Goal: Transaction & Acquisition: Purchase product/service

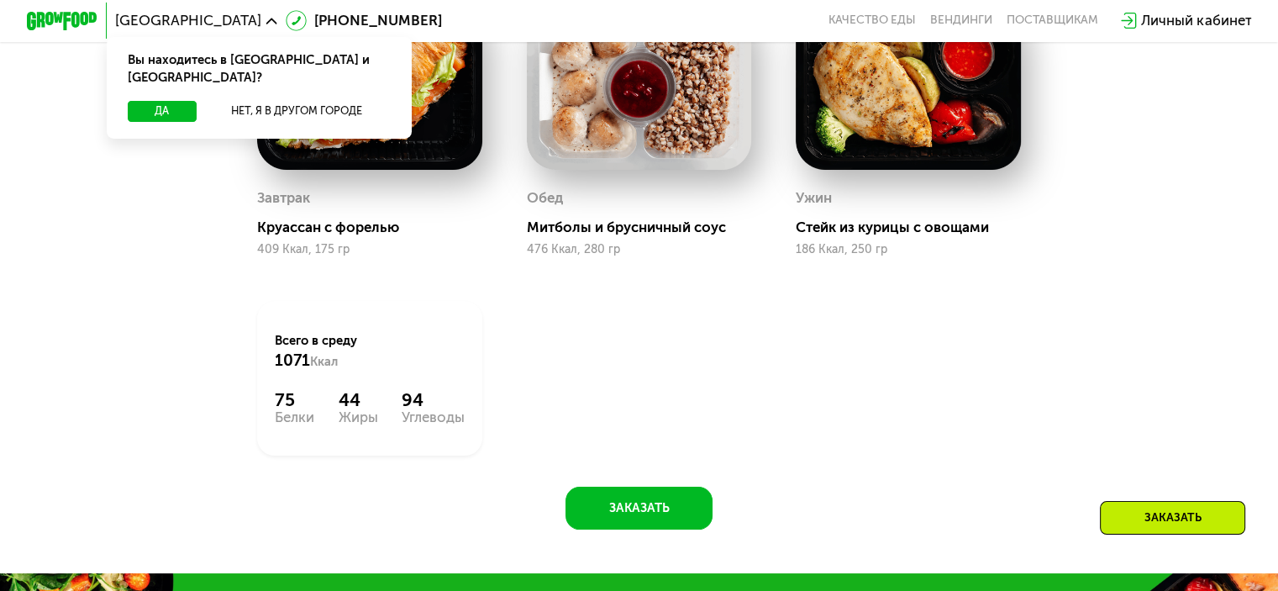
scroll to position [840, 0]
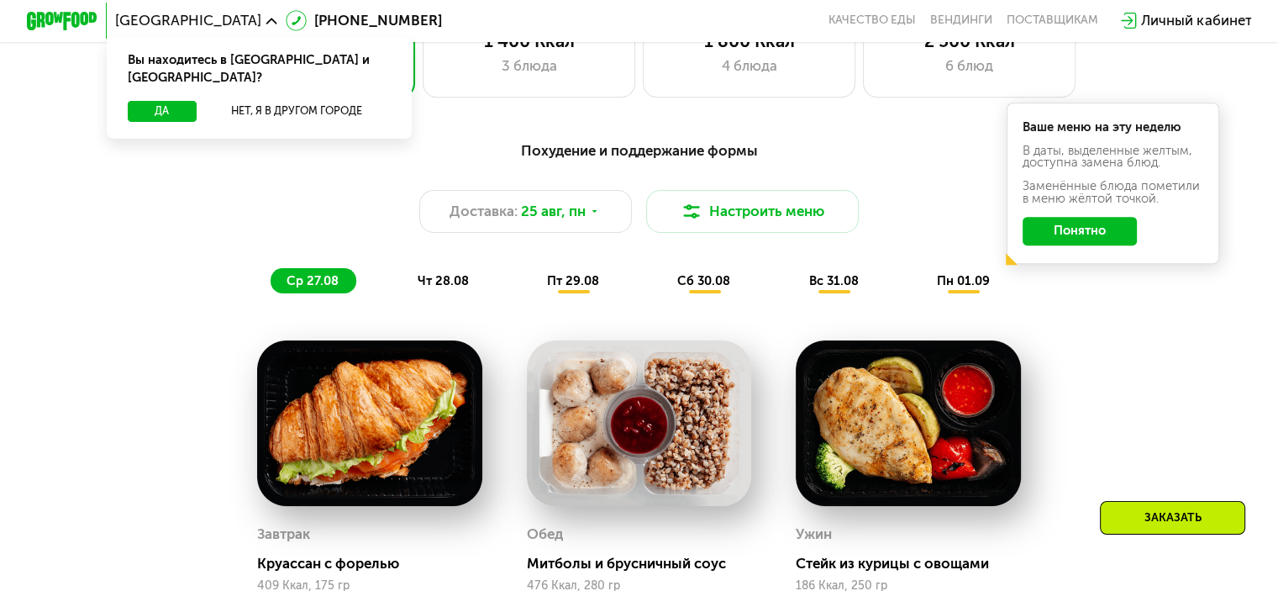
click at [446, 285] on span "чт 28.08" at bounding box center [442, 280] width 51 height 15
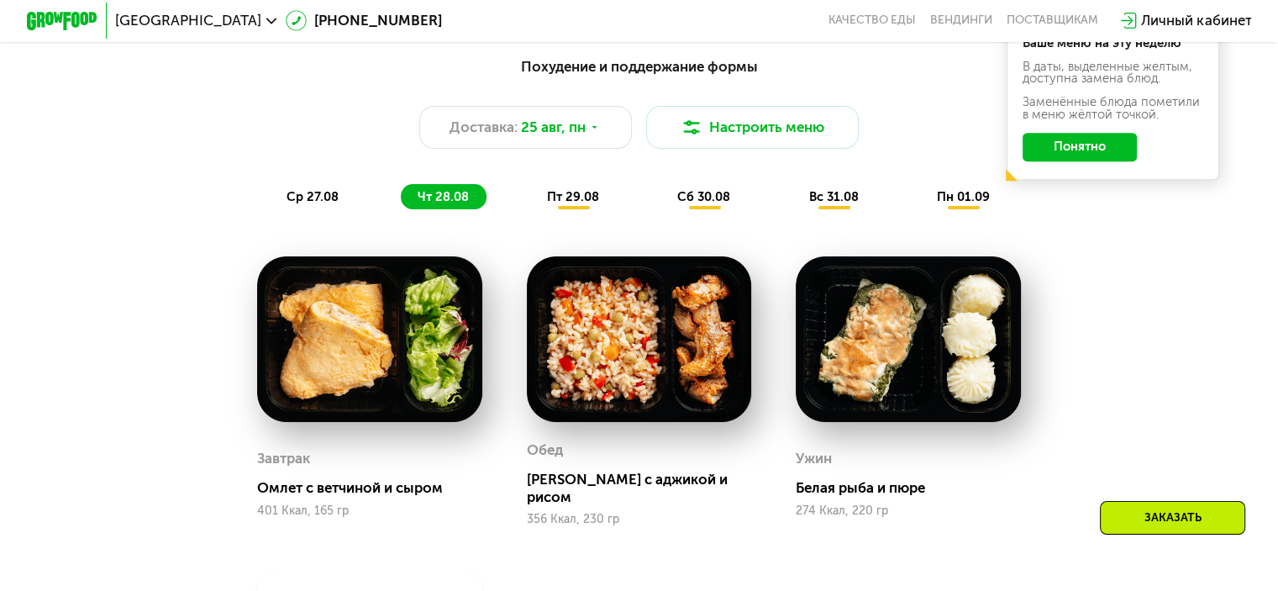
scroll to position [924, 0]
click at [580, 204] on span "пт 29.08" at bounding box center [573, 196] width 52 height 15
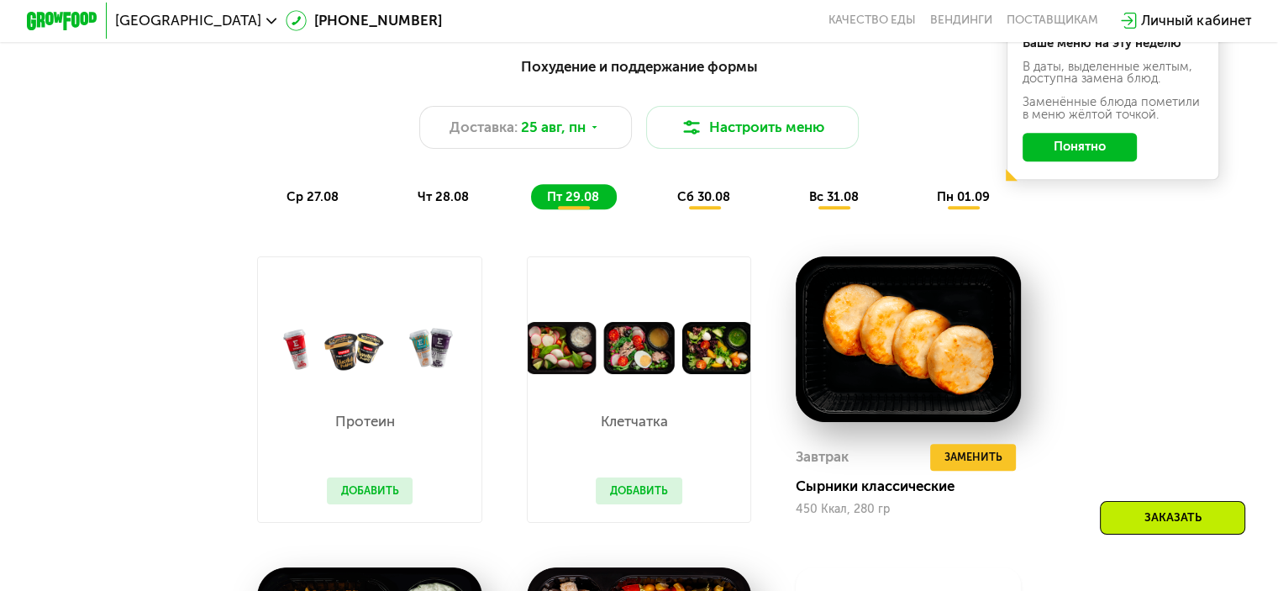
click at [723, 204] on span "сб 30.08" at bounding box center [703, 196] width 53 height 15
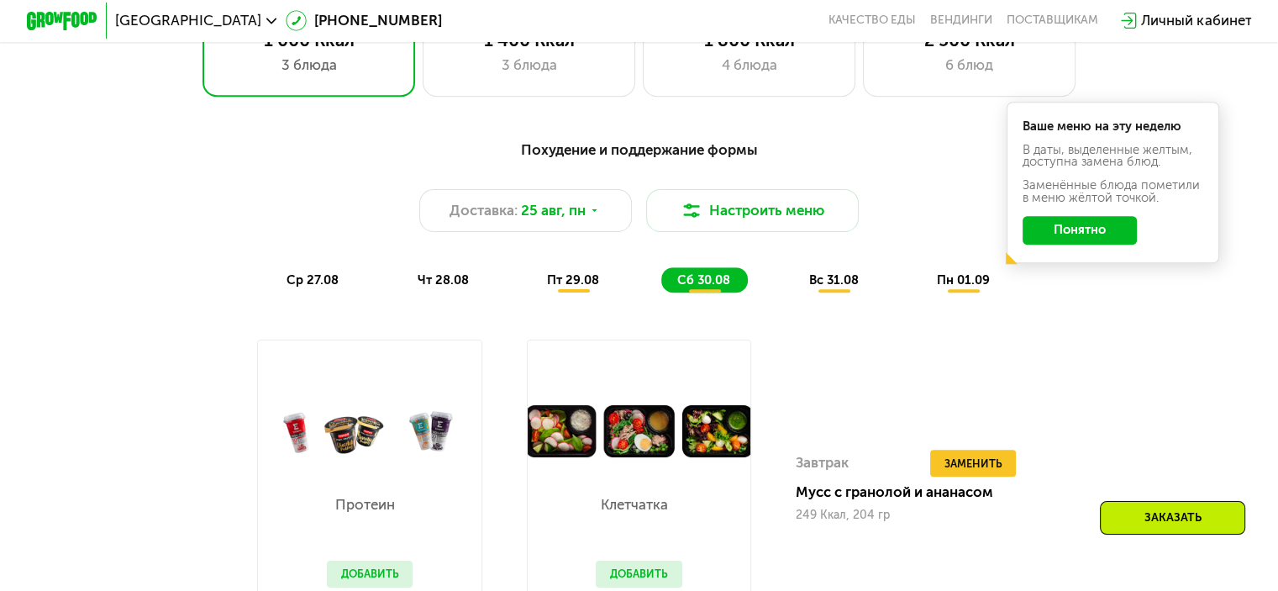
scroll to position [840, 0]
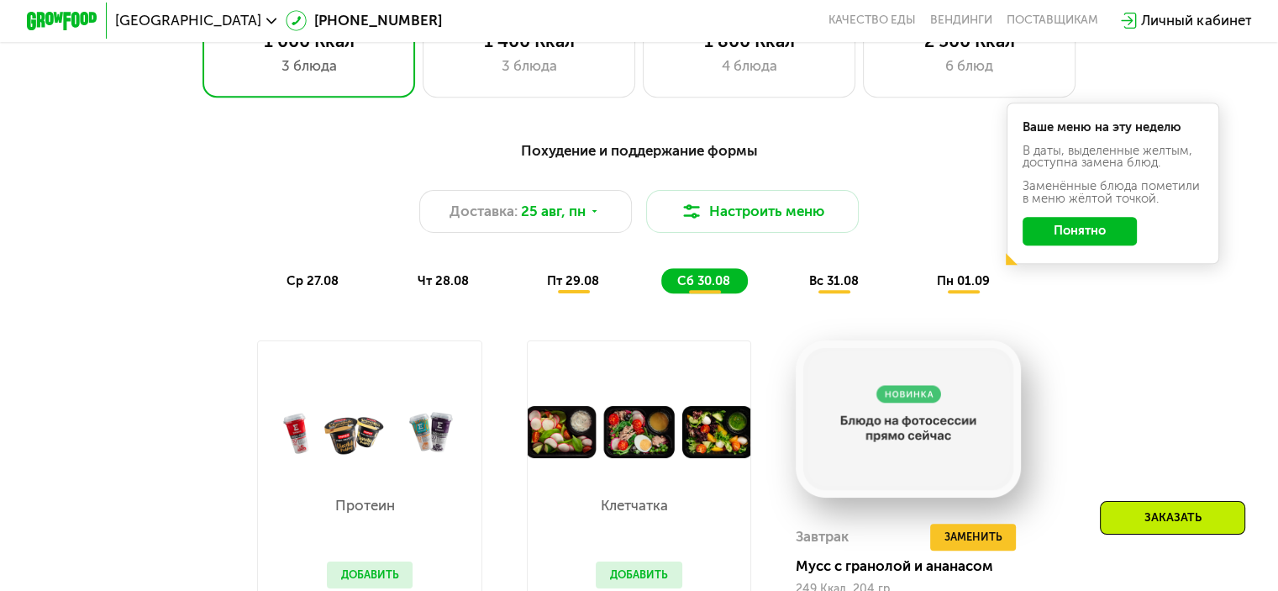
click at [830, 285] on span "вс 31.08" at bounding box center [833, 280] width 50 height 15
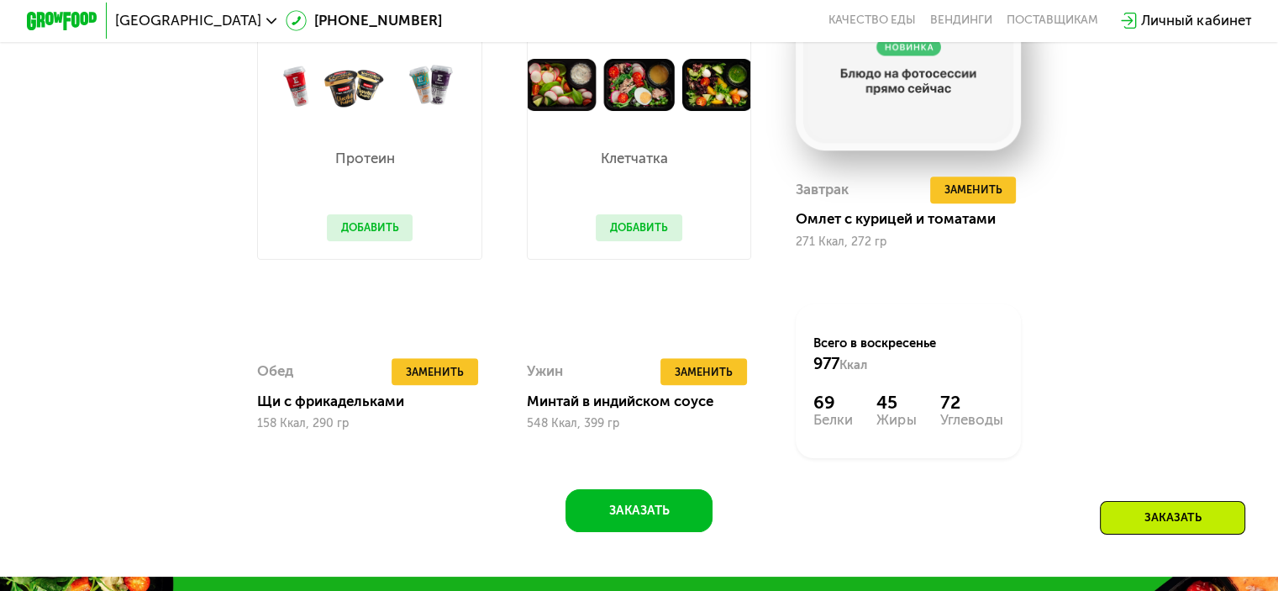
scroll to position [1008, 0]
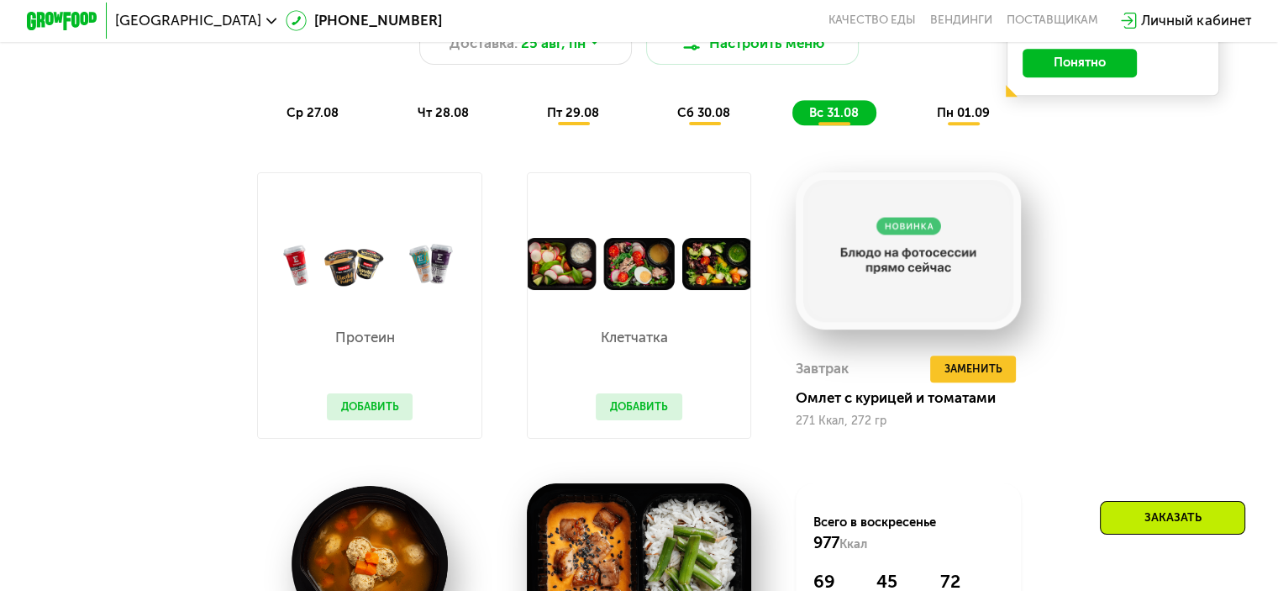
click at [944, 120] on span "пн 01.09" at bounding box center [963, 112] width 53 height 15
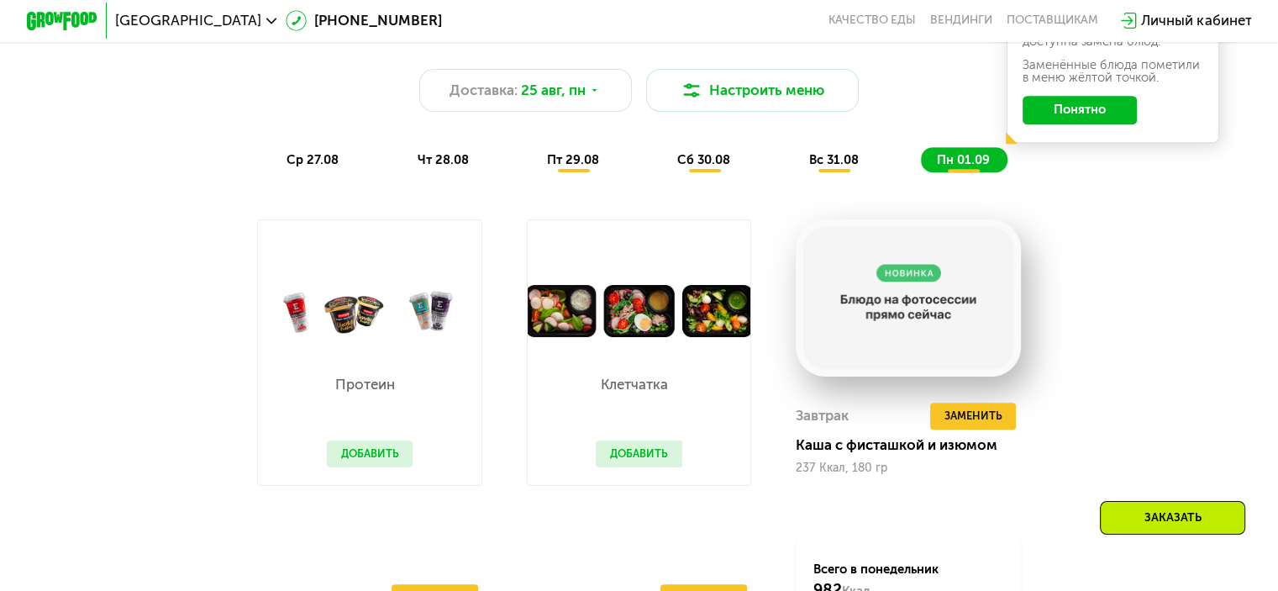
scroll to position [756, 0]
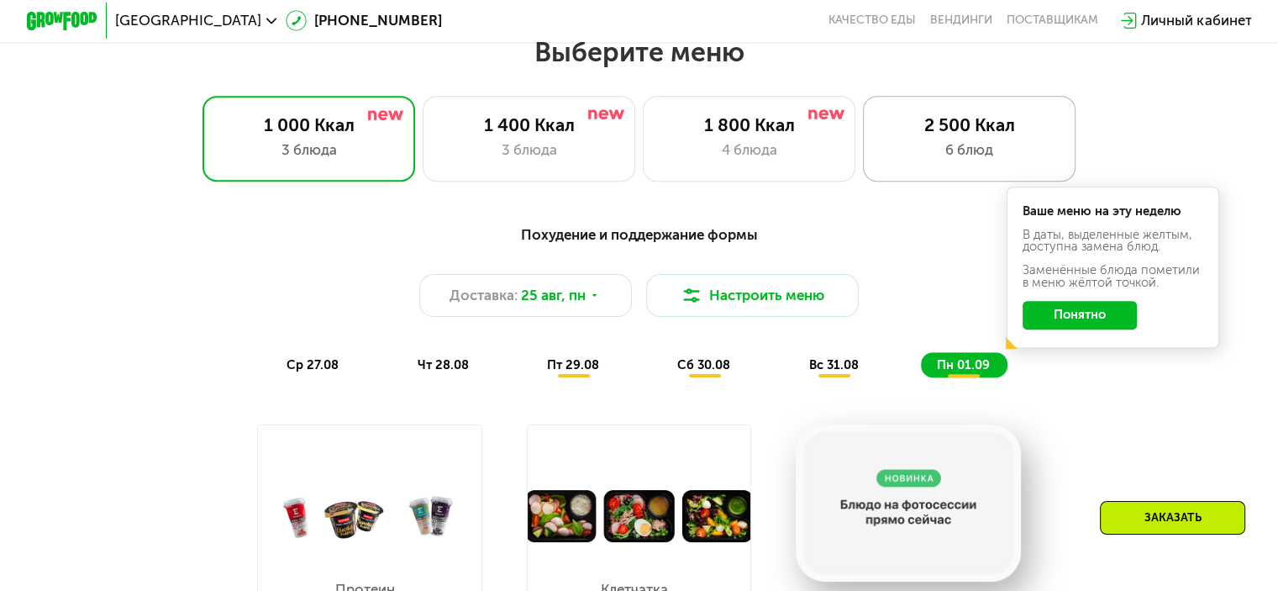
click at [949, 157] on div "6 блюд" at bounding box center [969, 149] width 176 height 21
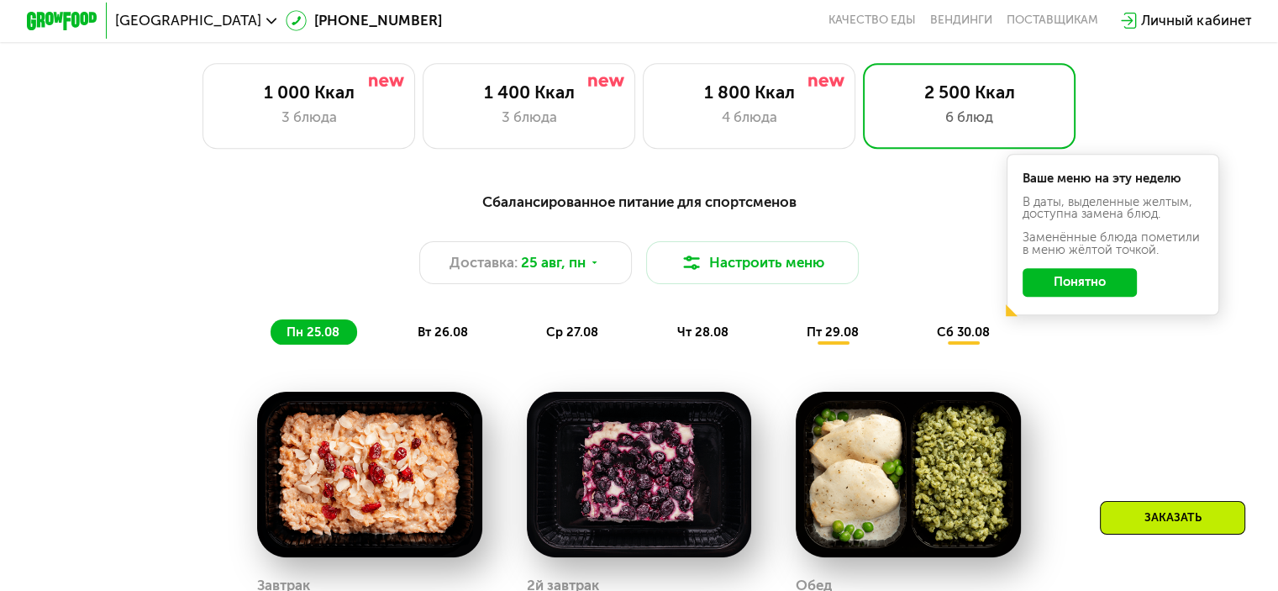
scroll to position [672, 0]
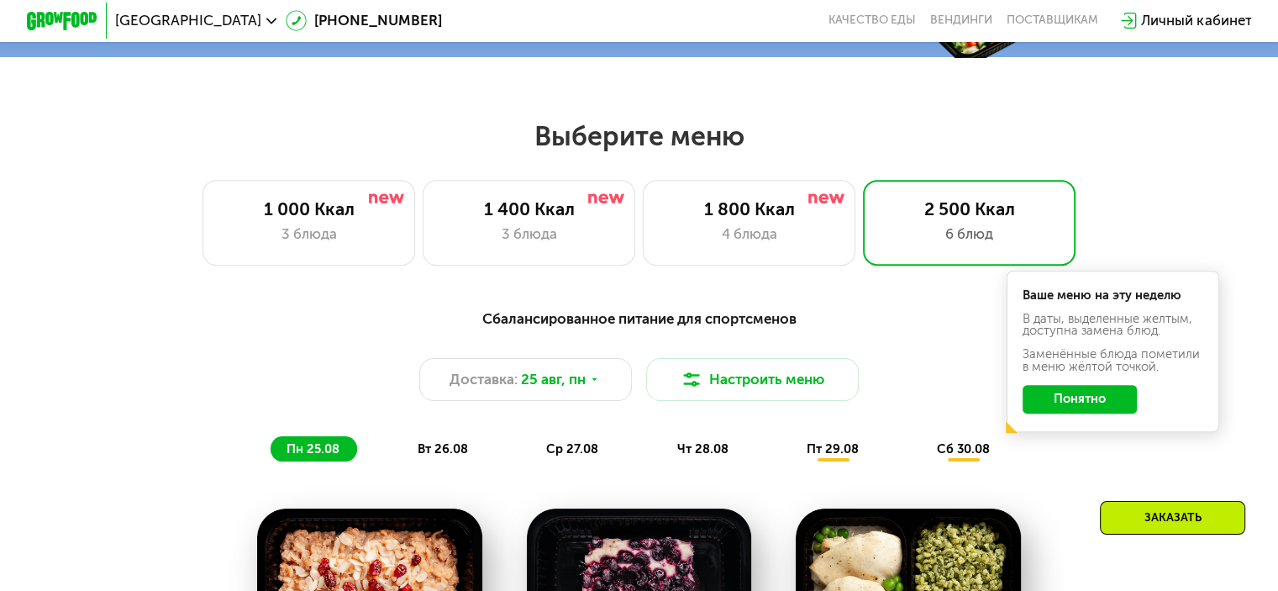
click at [781, 449] on div "пн 25.08 вт 26.08 ср 27.08 чт 28.08 пт 29.08 сб 30.08" at bounding box center [639, 448] width 737 height 25
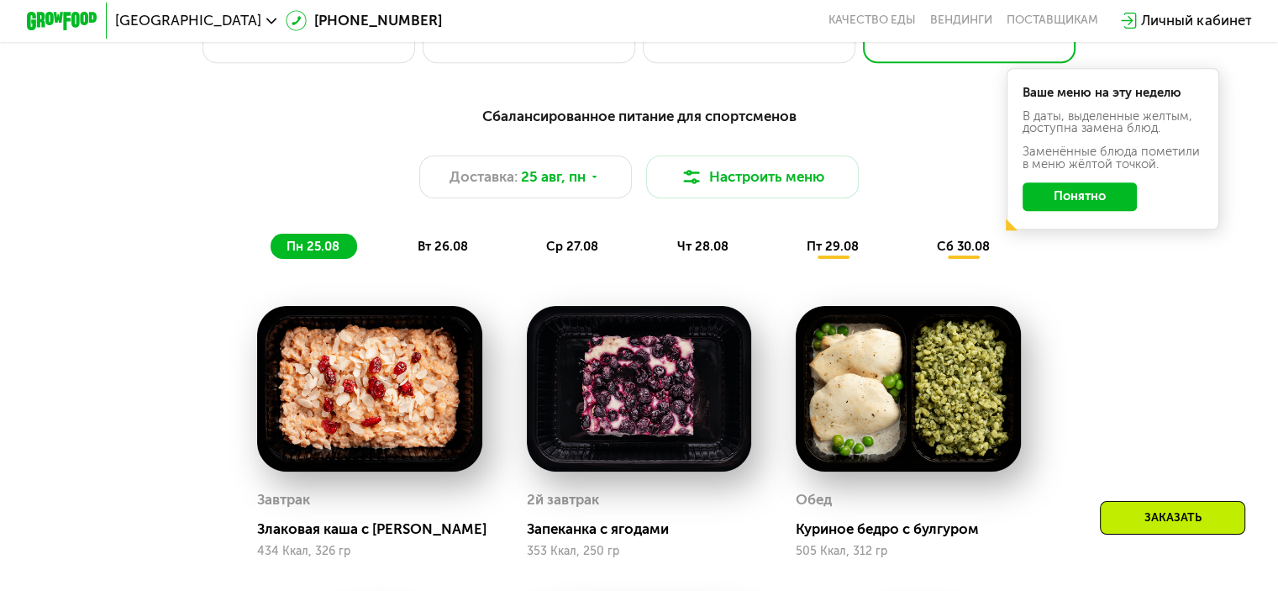
scroll to position [1008, 0]
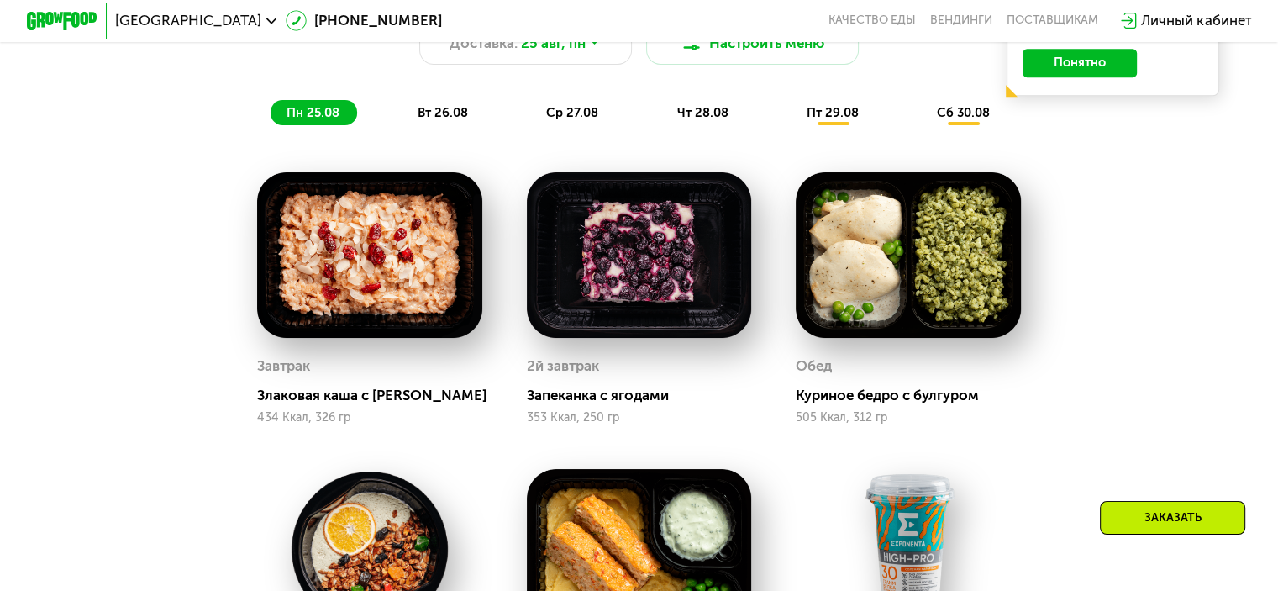
click at [698, 103] on div "Сбалансированное питание для спортсменов Доставка: [DATE] Настроить меню пн 25.…" at bounding box center [638, 48] width 1051 height 154
click at [698, 114] on span "чт 28.08" at bounding box center [701, 112] width 51 height 15
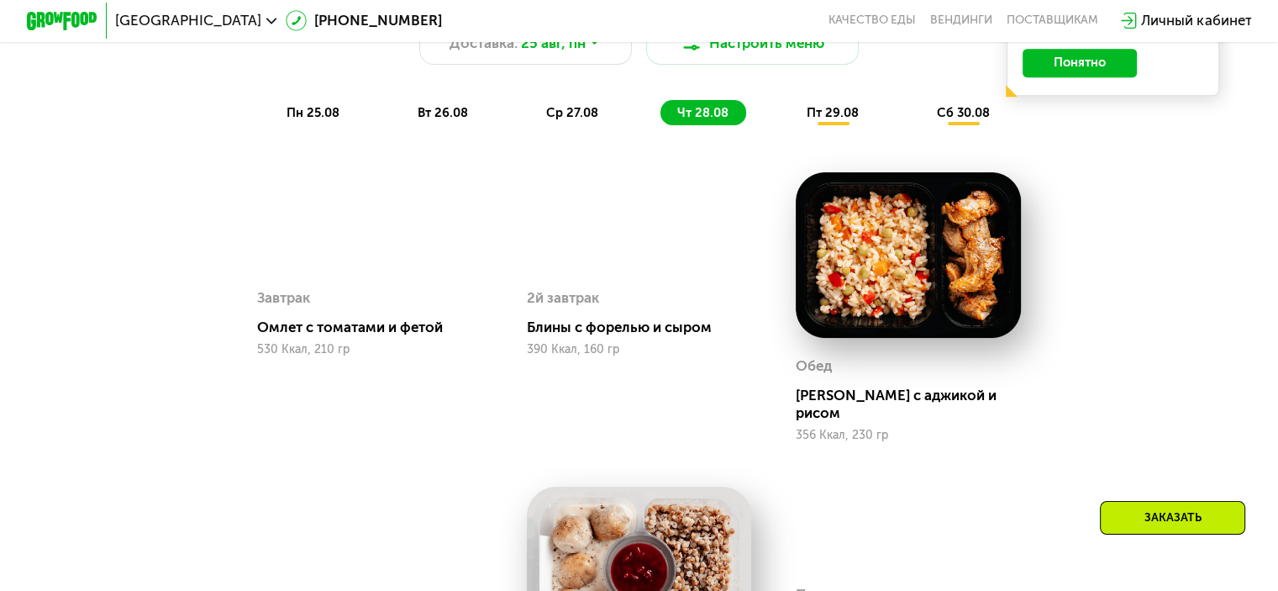
scroll to position [756, 0]
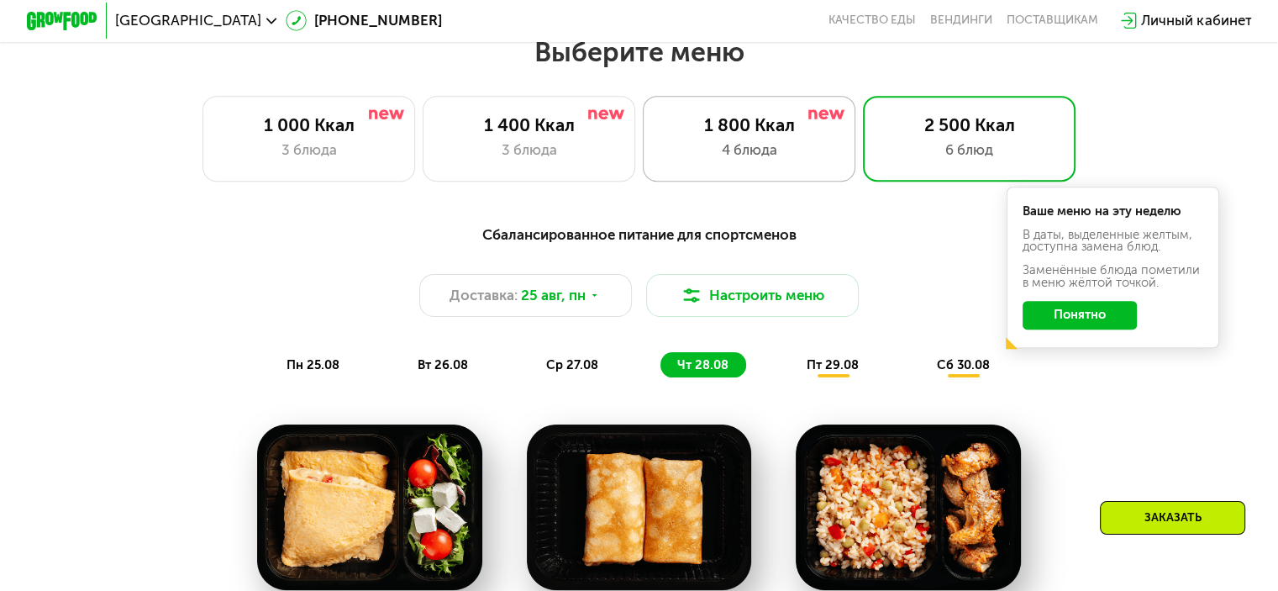
click at [773, 153] on div "4 блюда" at bounding box center [749, 149] width 176 height 21
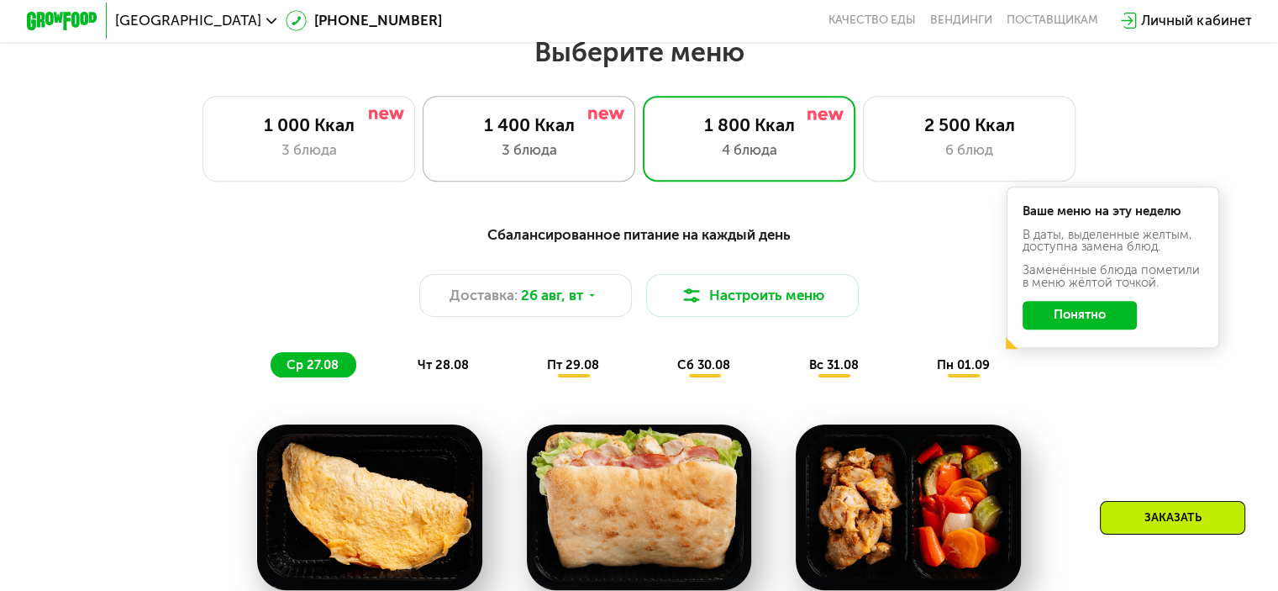
click at [517, 155] on div "3 блюда" at bounding box center [529, 149] width 176 height 21
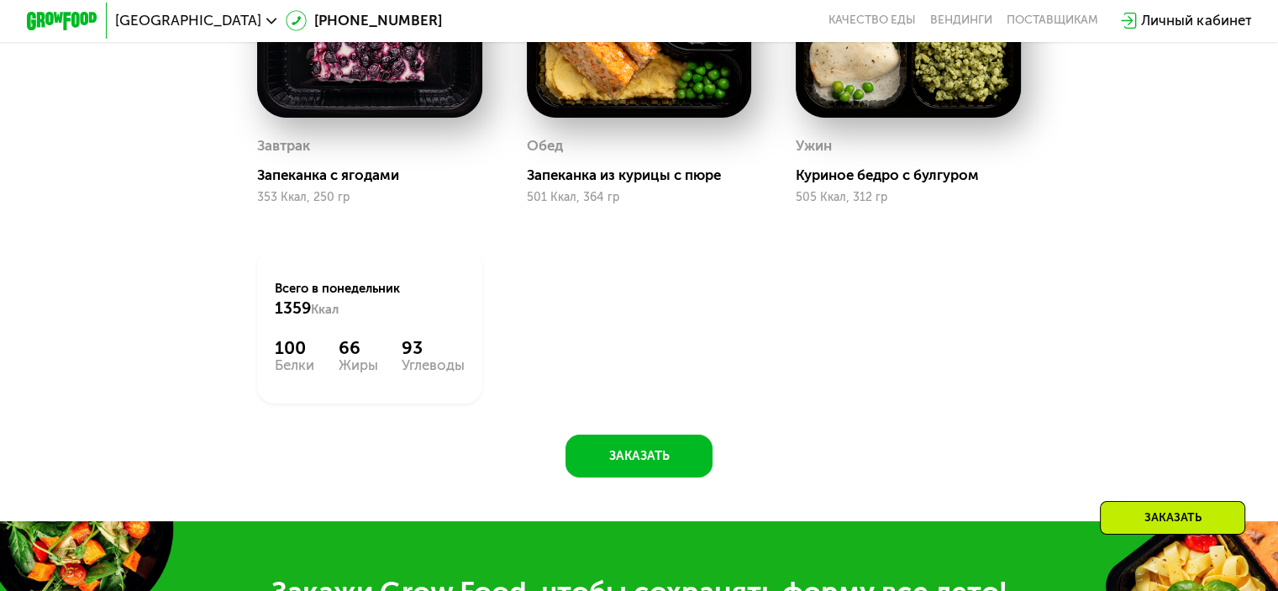
scroll to position [1260, 0]
